Goal: Information Seeking & Learning: Learn about a topic

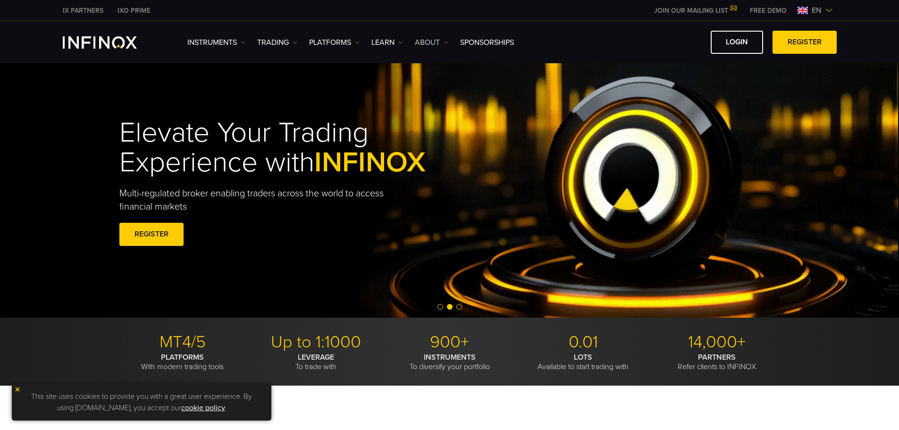
click at [433, 43] on link "ABOUT" at bounding box center [431, 42] width 33 height 11
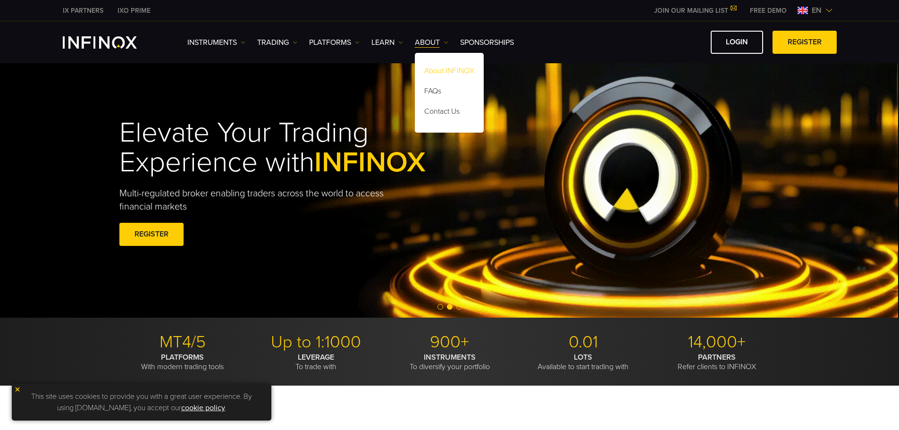
click at [461, 72] on link "About INFINOX" at bounding box center [449, 72] width 69 height 20
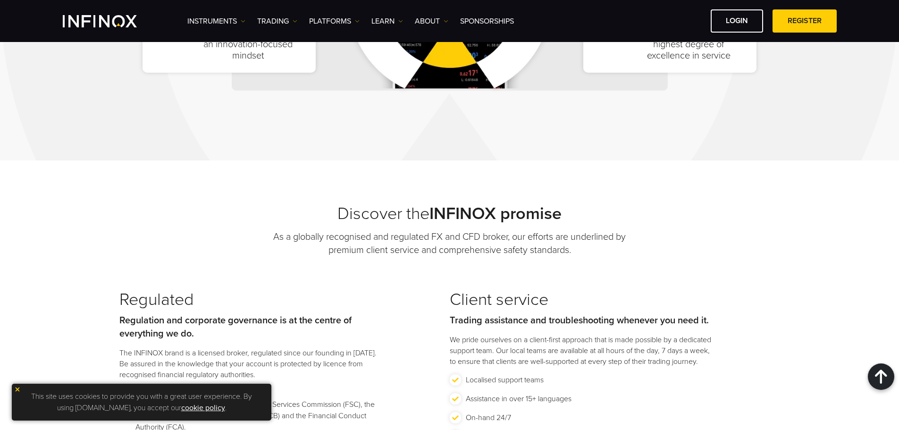
scroll to position [660, 0]
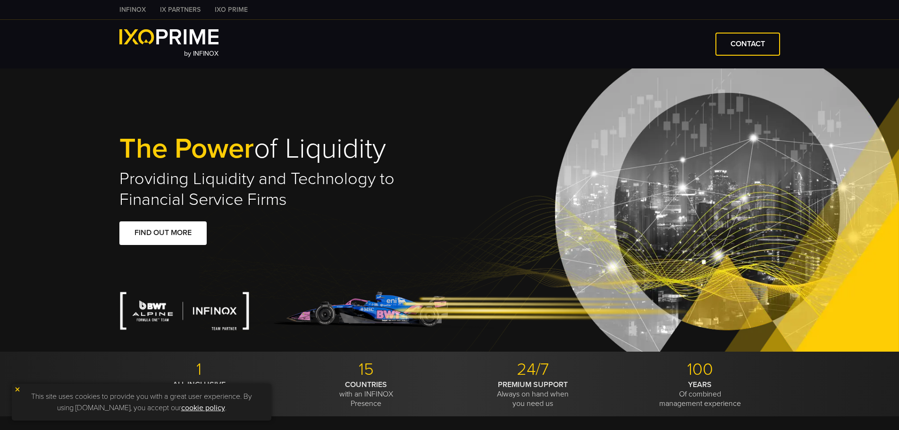
click at [223, 7] on link "IXO PRIME" at bounding box center [231, 10] width 47 height 10
